Goal: Contribute content

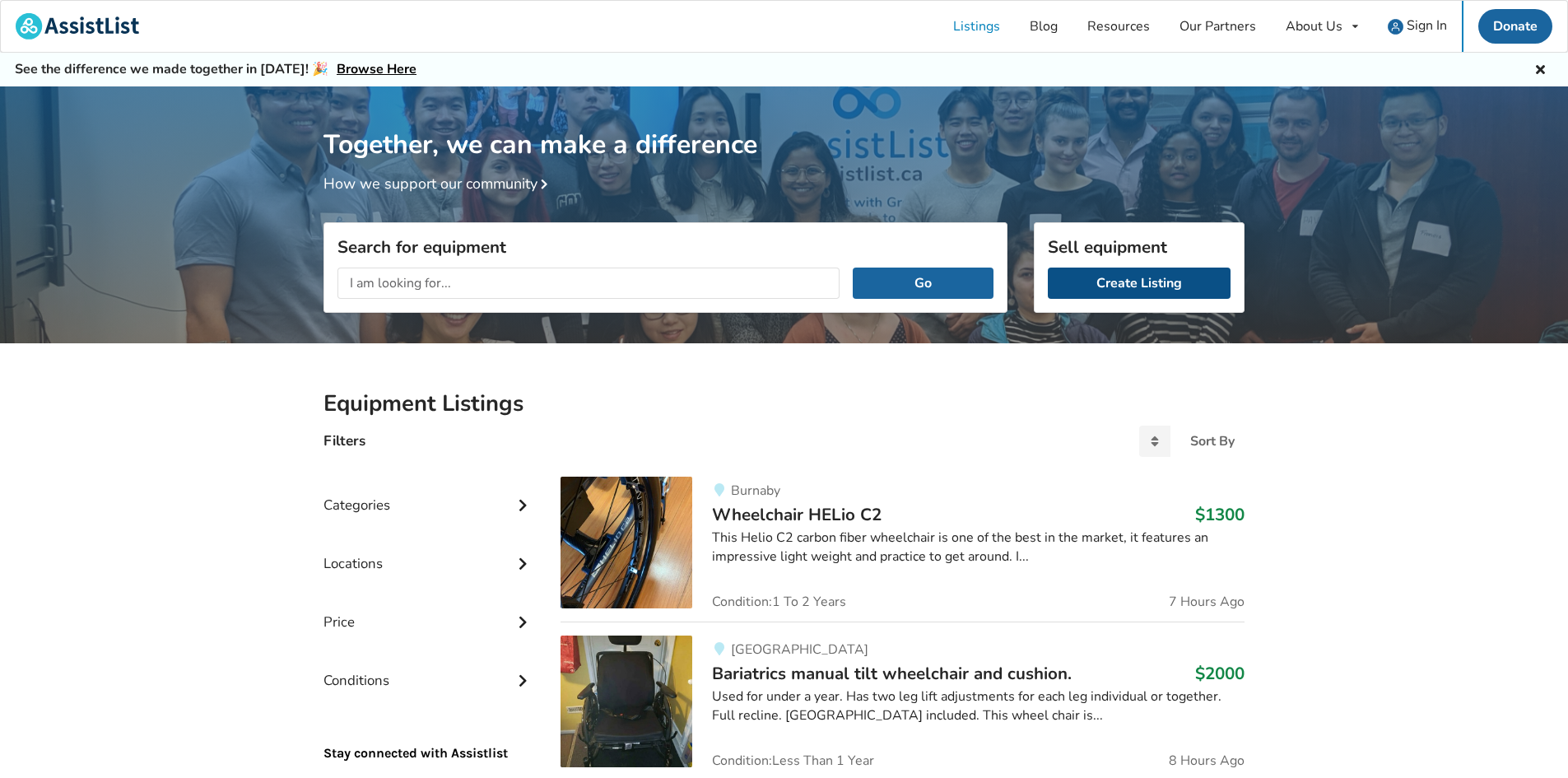
click at [1128, 287] on link "Create Listing" at bounding box center [1139, 283] width 183 height 31
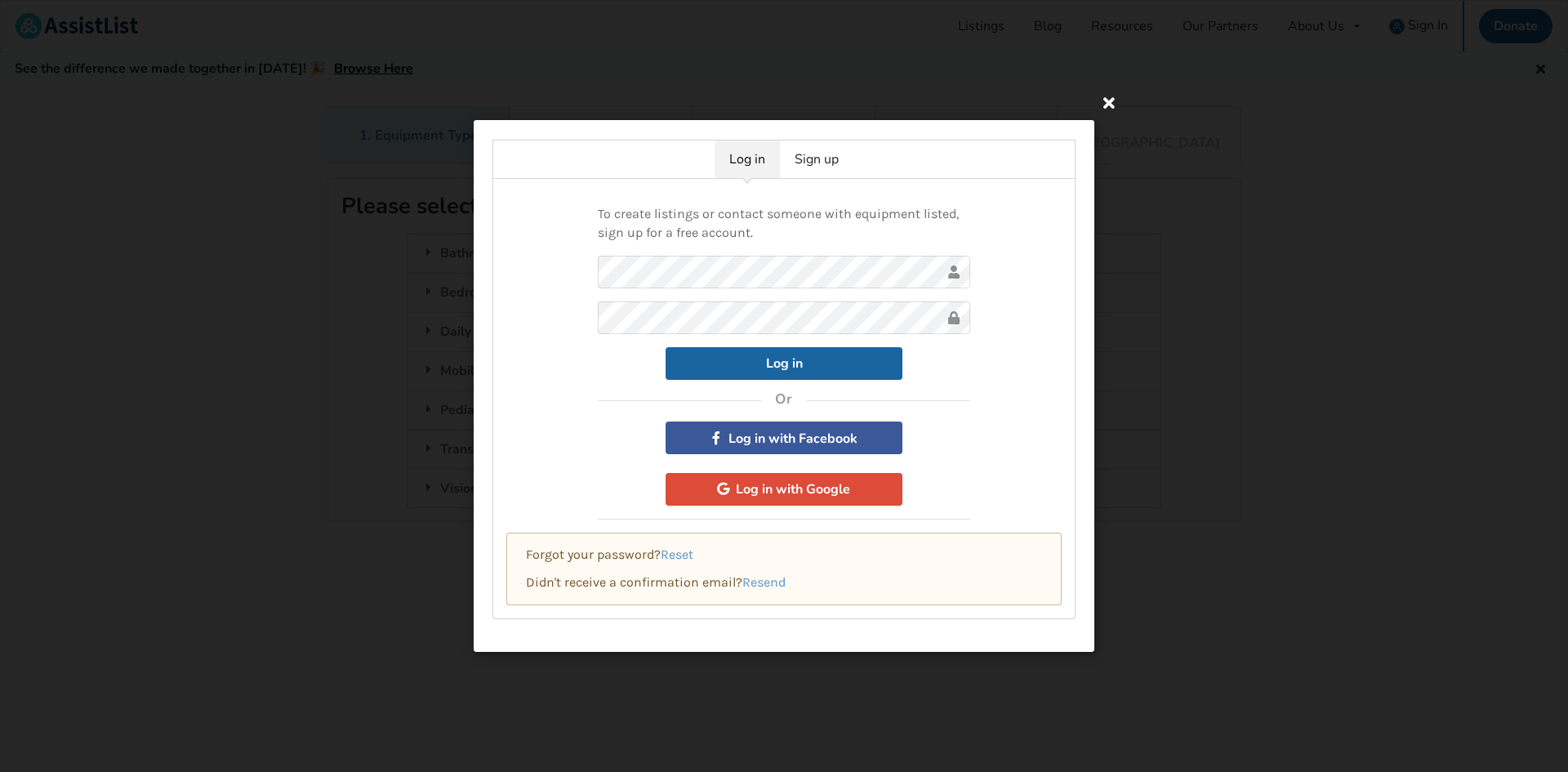
click at [1105, 96] on icon at bounding box center [1109, 101] width 29 height 29
